Goal: Use online tool/utility: Utilize a website feature to perform a specific function

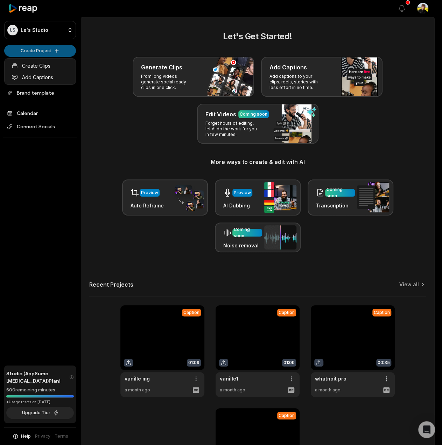
click at [54, 54] on html "LS Le's Studio Create Project Home Projects Brand template Calendar Connect Soc…" at bounding box center [221, 222] width 442 height 445
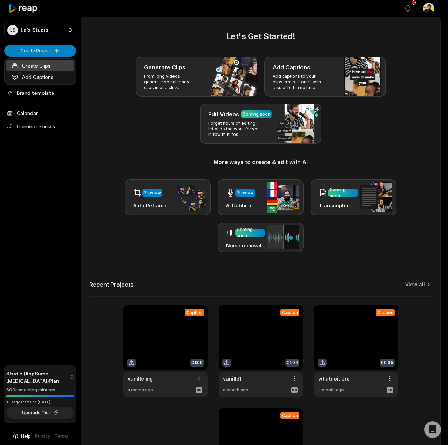
click at [49, 62] on link "Create Clips" at bounding box center [40, 66] width 68 height 12
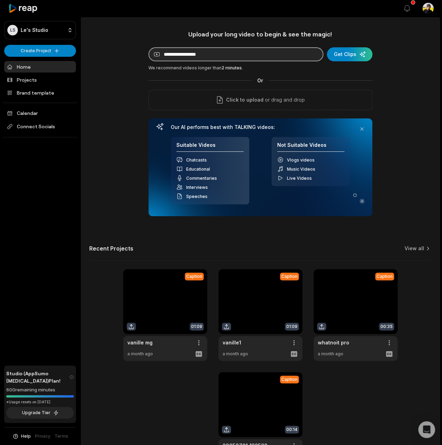
click at [193, 57] on input at bounding box center [236, 54] width 175 height 14
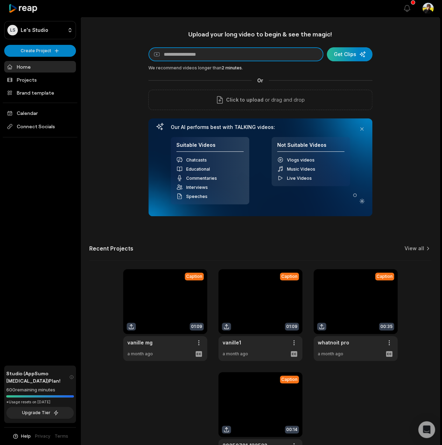
paste input "**********"
type input "**********"
click at [356, 53] on div "submit" at bounding box center [350, 54] width 46 height 14
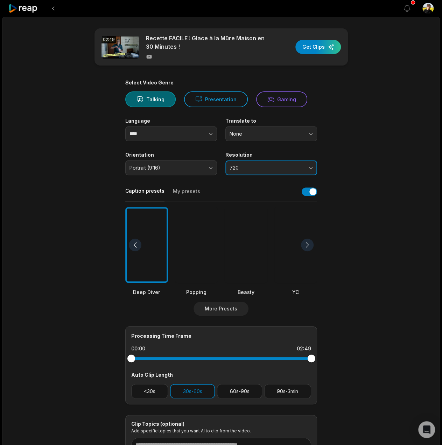
click at [236, 169] on span "720" at bounding box center [267, 168] width 74 height 6
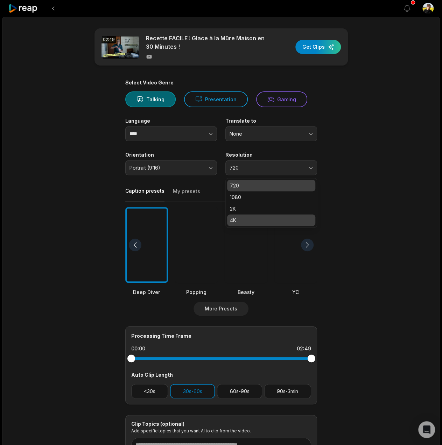
click at [239, 219] on p "4K" at bounding box center [271, 220] width 83 height 7
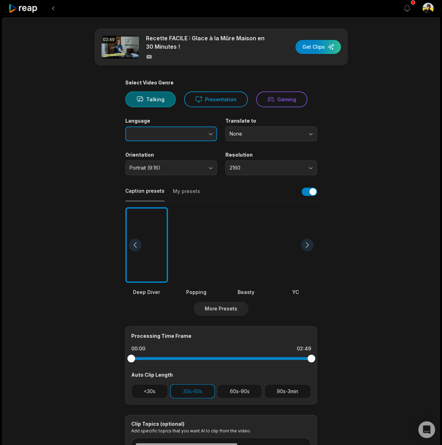
click at [181, 136] on button "button" at bounding box center [197, 133] width 40 height 15
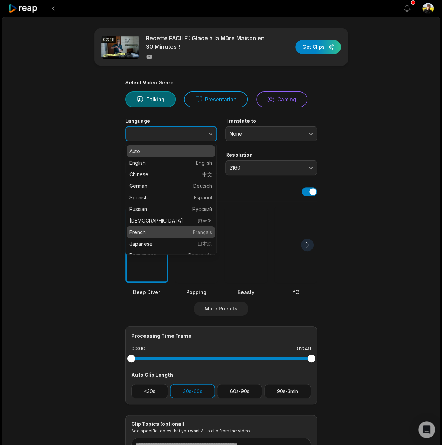
type input "******"
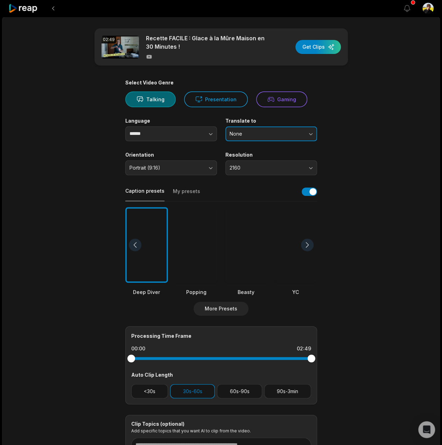
click at [268, 134] on span "None" at bounding box center [267, 134] width 74 height 6
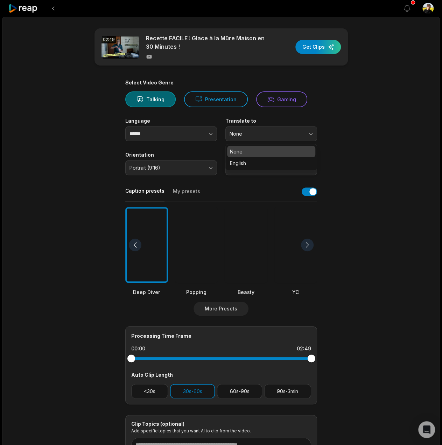
click at [377, 118] on main "02:49 Recette FACILE : Glace à la Mûre Maison en 30 Minutes ! Get Clips Select …" at bounding box center [221, 242] width 339 height 429
click at [152, 392] on button "<30s" at bounding box center [149, 391] width 37 height 14
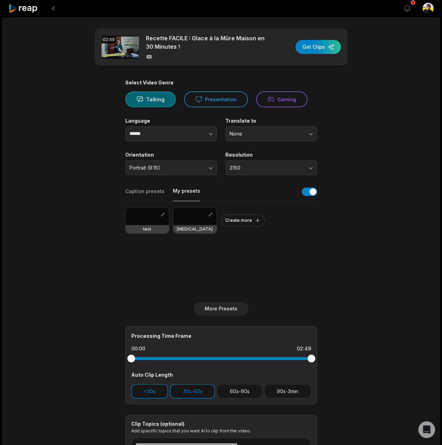
click at [184, 192] on button "My presets" at bounding box center [186, 194] width 27 height 14
click at [161, 215] on button "button" at bounding box center [162, 214] width 7 height 7
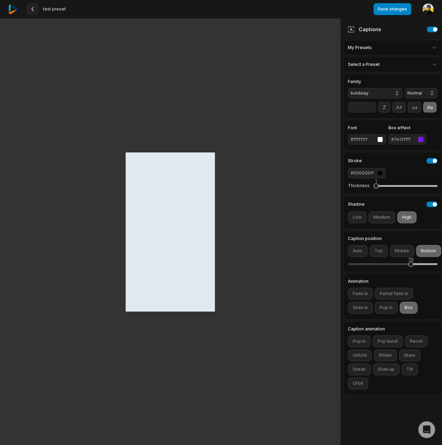
click at [30, 8] on icon at bounding box center [33, 9] width 6 height 6
click at [30, 7] on icon at bounding box center [33, 9] width 6 height 6
click at [379, 9] on button "Save changes" at bounding box center [393, 9] width 38 height 12
click at [403, 5] on button "Save changes" at bounding box center [393, 9] width 38 height 12
click at [35, 10] on icon at bounding box center [33, 9] width 6 height 6
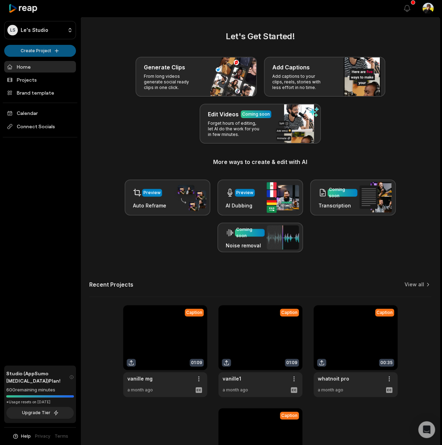
click at [47, 52] on html "LS Le's Studio Create Project Home Projects Brand template Calendar Connect Soc…" at bounding box center [221, 222] width 442 height 445
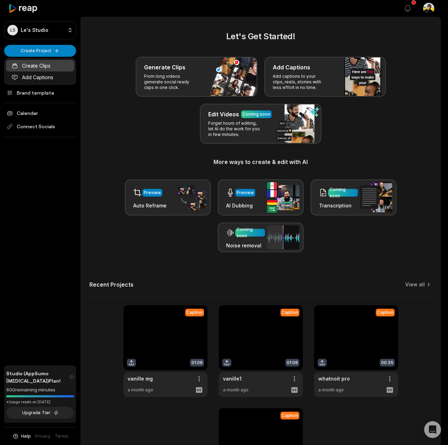
click at [47, 63] on link "Create Clips" at bounding box center [40, 66] width 68 height 12
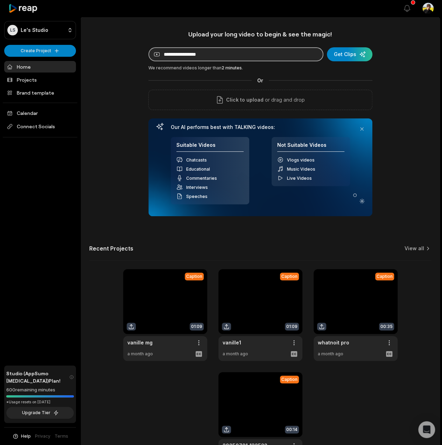
click at [227, 59] on input at bounding box center [236, 54] width 175 height 14
paste input "**********"
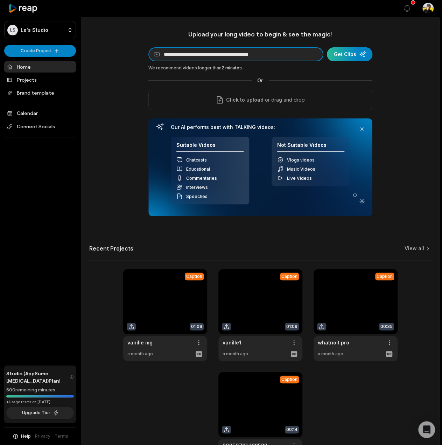
type input "**********"
click at [344, 58] on div "submit" at bounding box center [350, 54] width 46 height 14
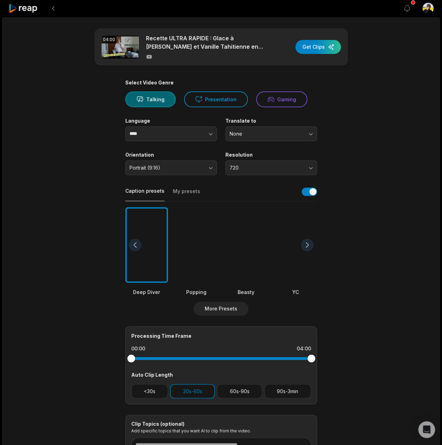
click at [190, 191] on button "My presets" at bounding box center [186, 194] width 27 height 13
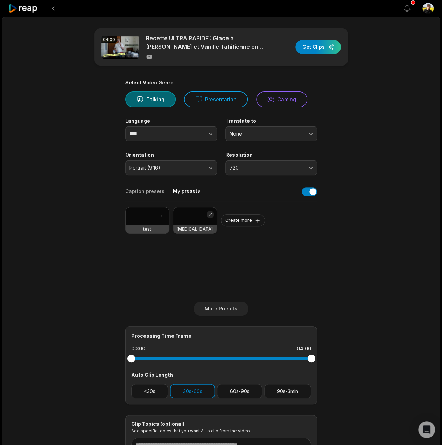
click at [209, 212] on button "button" at bounding box center [210, 214] width 7 height 7
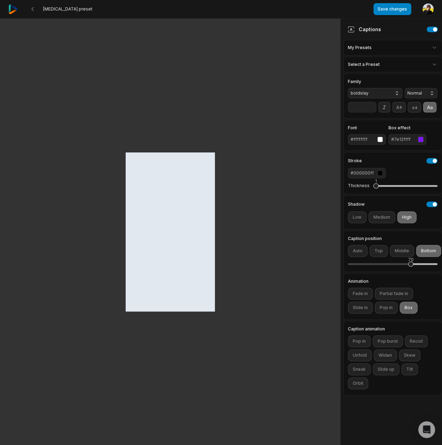
click at [191, 231] on div at bounding box center [170, 231] width 89 height 159
click at [29, 11] on button at bounding box center [32, 9] width 13 height 13
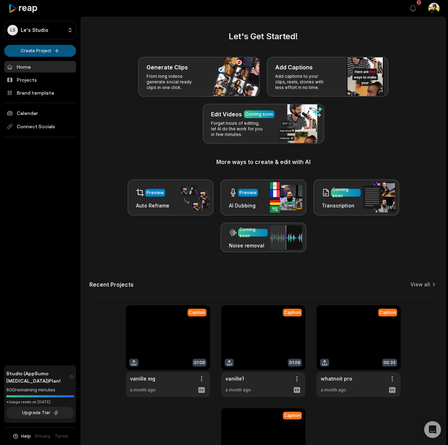
click at [41, 50] on html "LS Le's Studio Create Project Home Projects Brand template Calendar Connect Soc…" at bounding box center [224, 222] width 448 height 445
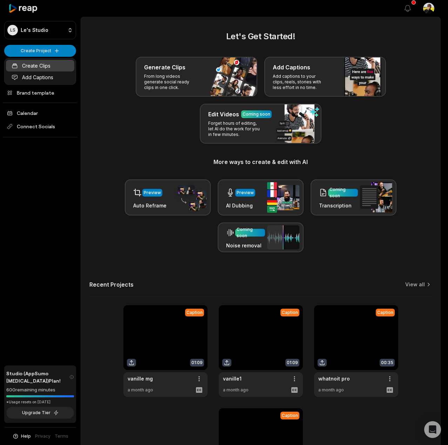
click at [53, 65] on link "Create Clips" at bounding box center [40, 66] width 68 height 12
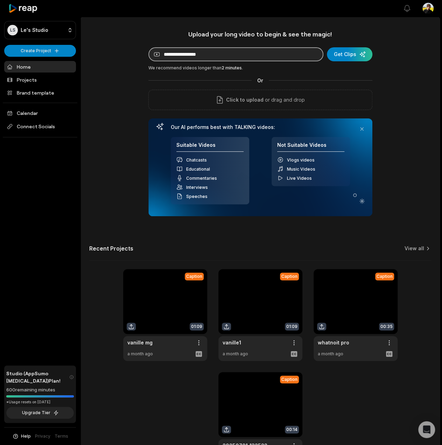
click at [186, 58] on input at bounding box center [236, 54] width 175 height 14
paste input "**********"
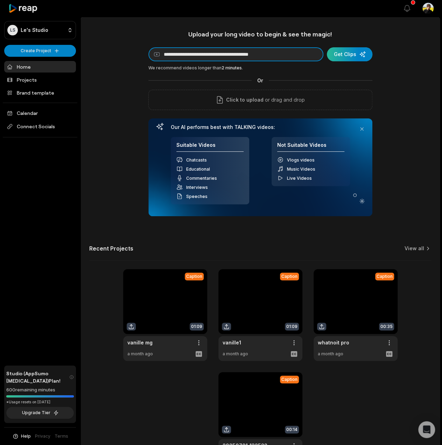
type input "**********"
click at [359, 55] on div "submit" at bounding box center [350, 54] width 46 height 14
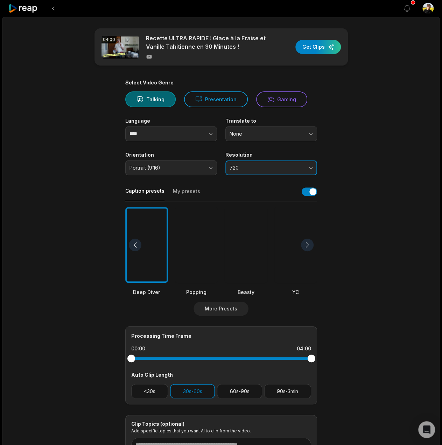
click at [244, 166] on span "720" at bounding box center [267, 168] width 74 height 6
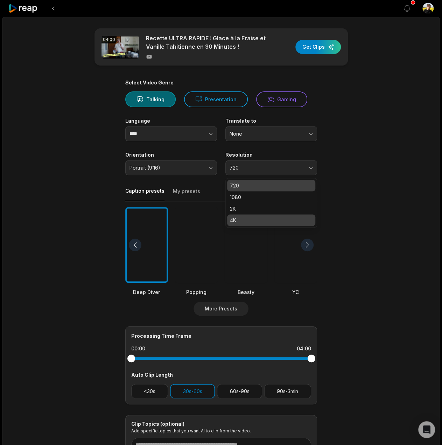
drag, startPoint x: 241, startPoint y: 222, endPoint x: 190, endPoint y: 199, distance: 55.8
click at [241, 221] on p "4K" at bounding box center [271, 220] width 83 height 7
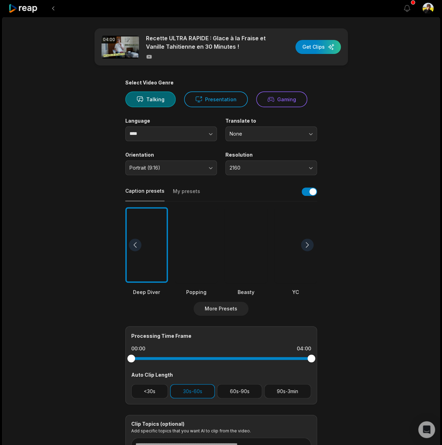
click at [188, 191] on button "My presets" at bounding box center [186, 194] width 27 height 13
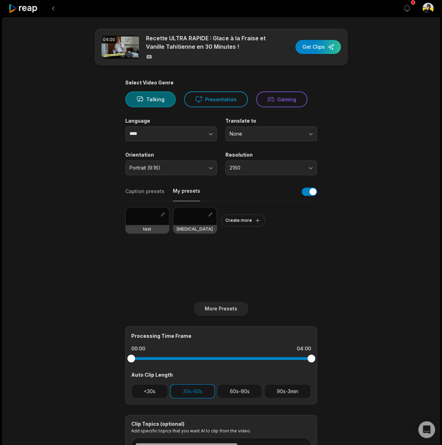
click at [145, 219] on div at bounding box center [147, 216] width 43 height 18
drag, startPoint x: 163, startPoint y: 393, endPoint x: 206, endPoint y: 396, distance: 43.8
click at [163, 393] on button "<30s" at bounding box center [149, 391] width 37 height 14
click at [226, 391] on button "60s-90s" at bounding box center [239, 391] width 45 height 14
click at [247, 169] on span "2160" at bounding box center [267, 168] width 74 height 6
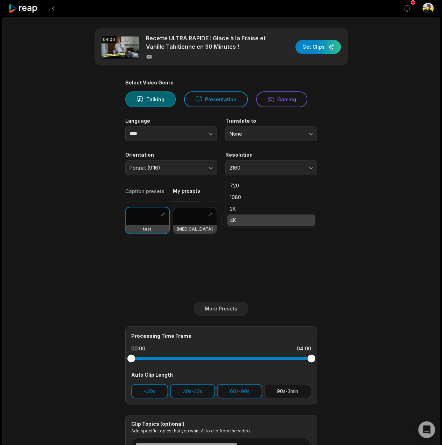
click at [241, 220] on p "4K" at bounding box center [271, 220] width 83 height 7
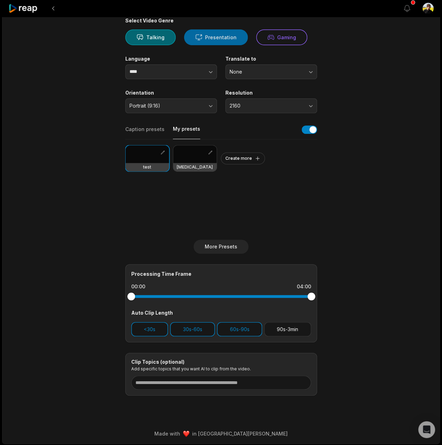
click at [226, 40] on button "Presentation" at bounding box center [216, 37] width 64 height 16
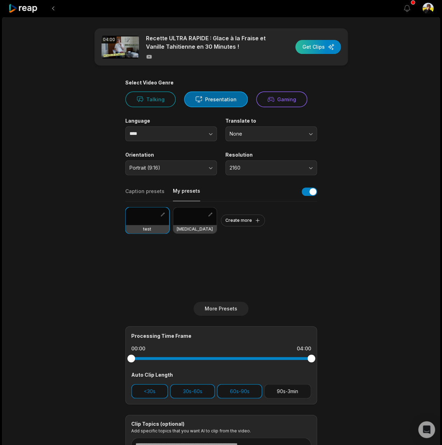
drag, startPoint x: 329, startPoint y: 51, endPoint x: 327, endPoint y: 48, distance: 3.8
click at [328, 49] on div "button" at bounding box center [319, 47] width 46 height 14
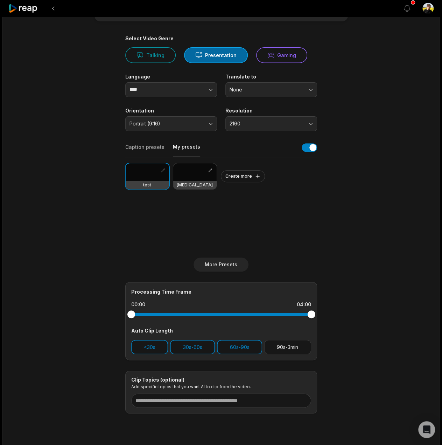
scroll to position [62, 0]
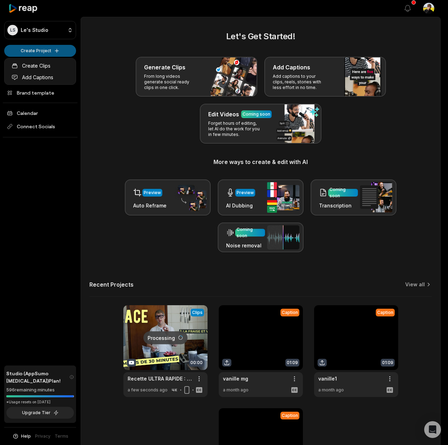
click at [50, 47] on html "[PERSON_NAME] Studio Create Project Home Projects Brand template Calendar Conne…" at bounding box center [224, 222] width 448 height 445
click at [39, 59] on div "Create Clips Add Captions" at bounding box center [40, 71] width 72 height 27
click at [40, 62] on link "Create Clips" at bounding box center [40, 66] width 68 height 12
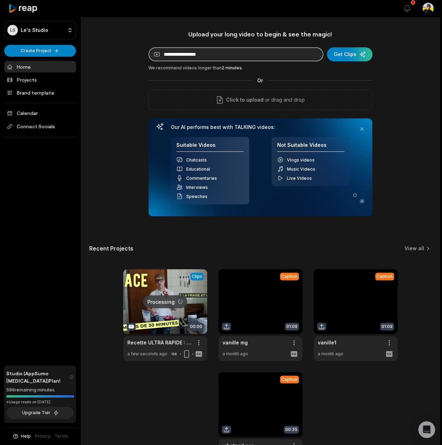
click at [231, 56] on input at bounding box center [236, 54] width 175 height 14
paste input "**********"
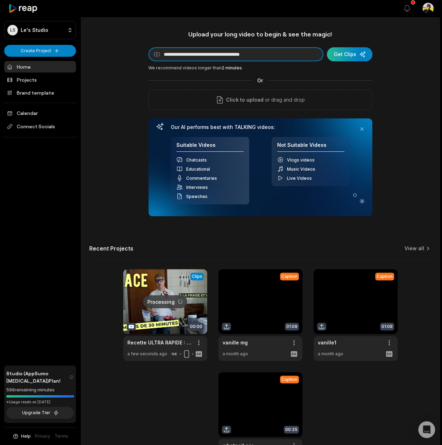
type input "**********"
click at [353, 60] on div "submit" at bounding box center [350, 54] width 46 height 14
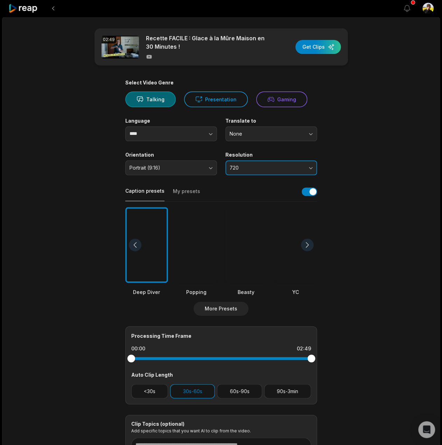
click at [274, 171] on button "720" at bounding box center [272, 167] width 92 height 15
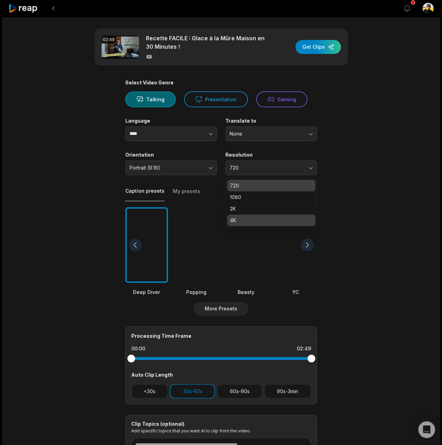
click at [265, 214] on div "4K" at bounding box center [271, 220] width 88 height 12
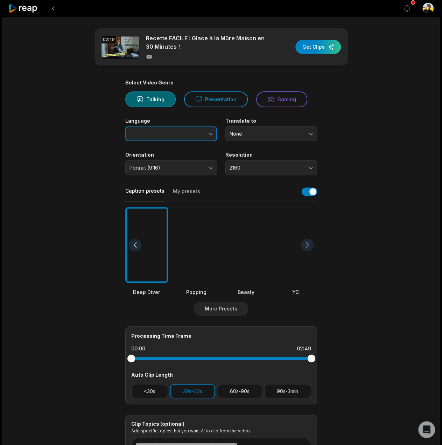
click at [189, 135] on button "button" at bounding box center [197, 133] width 40 height 15
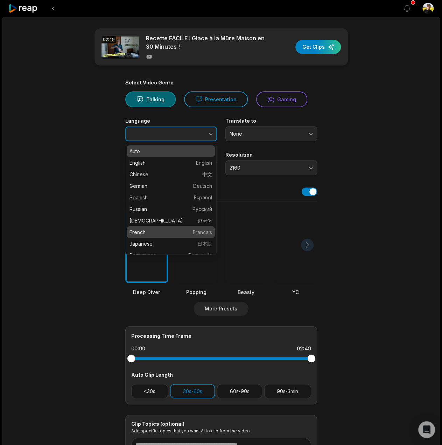
type input "******"
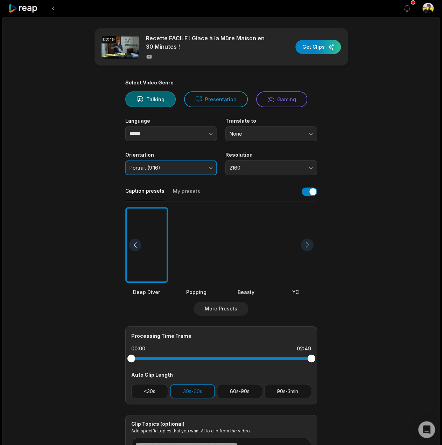
click at [179, 167] on span "Portrait (9:16)" at bounding box center [167, 168] width 74 height 6
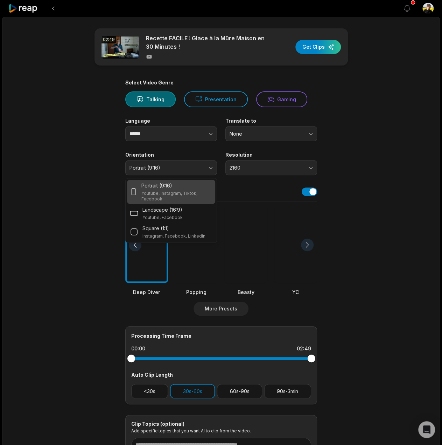
click at [378, 138] on main "02:49 Recette FACILE : Glace à la Mûre Maison en 30 Minutes ! Get Clips Select …" at bounding box center [221, 242] width 339 height 429
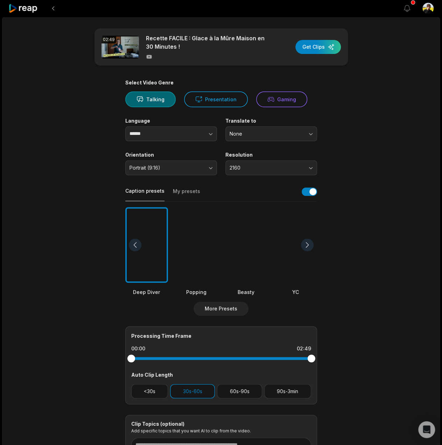
drag, startPoint x: 163, startPoint y: 390, endPoint x: 260, endPoint y: 398, distance: 97.8
click at [163, 390] on button "<30s" at bounding box center [149, 391] width 37 height 14
click at [230, 102] on button "Presentation" at bounding box center [216, 99] width 64 height 16
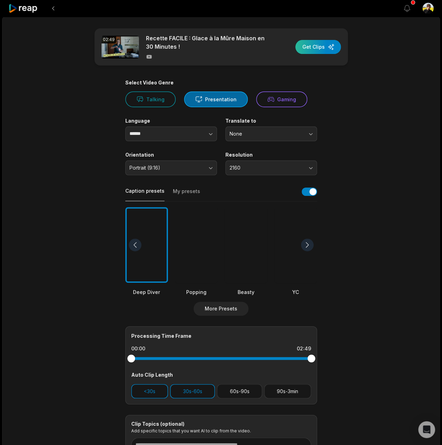
click at [311, 45] on div "button" at bounding box center [319, 47] width 46 height 14
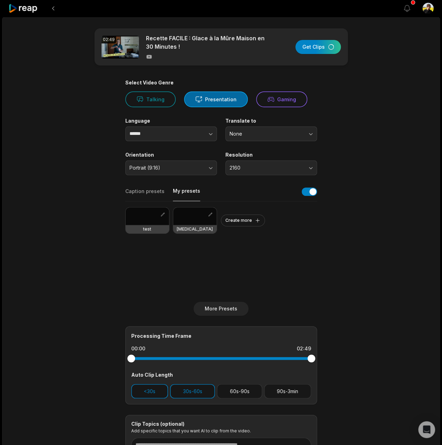
click at [187, 195] on button "My presets" at bounding box center [186, 194] width 27 height 14
click at [152, 217] on div at bounding box center [147, 216] width 43 height 18
click at [145, 217] on div at bounding box center [147, 216] width 43 height 18
